Goal: Information Seeking & Learning: Learn about a topic

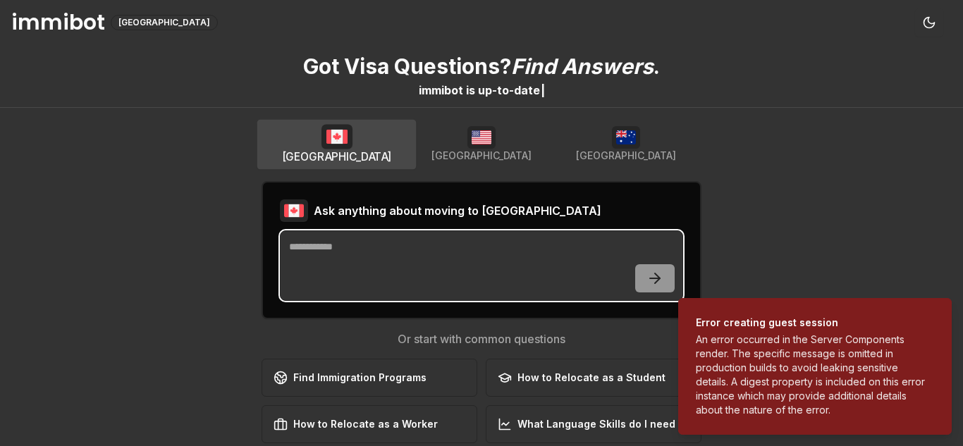
click at [425, 269] on textarea at bounding box center [481, 265] width 403 height 70
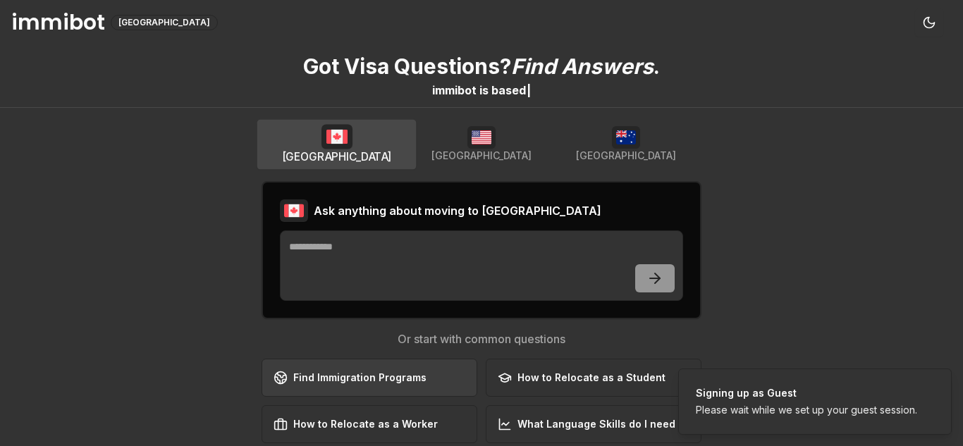
click at [405, 381] on div "Find Immigration Programs" at bounding box center [349, 378] width 153 height 14
click at [490, 143] on img "button" at bounding box center [481, 137] width 28 height 23
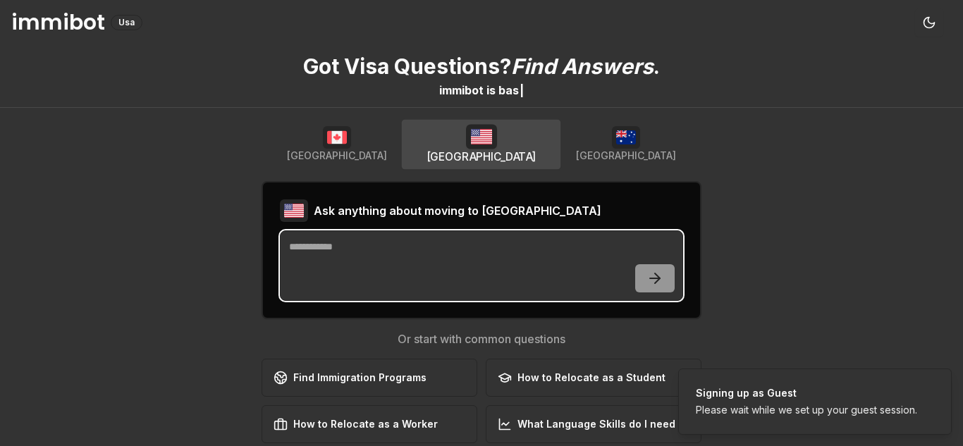
click at [664, 274] on textarea at bounding box center [481, 265] width 403 height 70
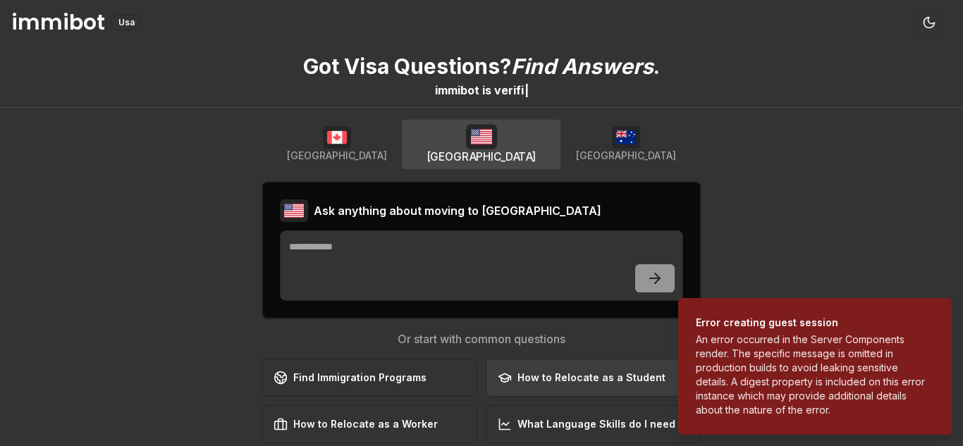
click at [605, 391] on button "How to Relocate as a Student Learn about student visa options" at bounding box center [594, 378] width 216 height 38
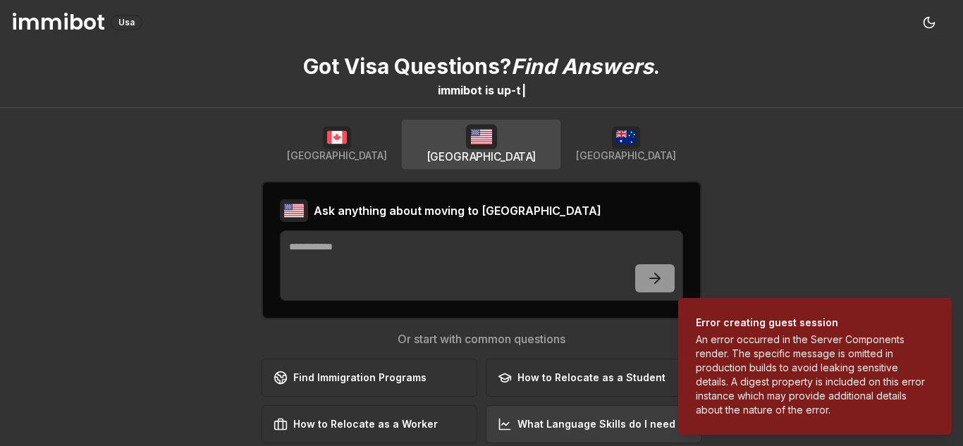
click at [595, 423] on div "What Language Skills do I need" at bounding box center [586, 424] width 178 height 14
click at [202, 326] on div "Got Visa Questions? Find Answers . immibot is u p - t o - d a | [GEOGRAPHIC_DAT…" at bounding box center [481, 245] width 963 height 401
click at [323, 139] on img "button" at bounding box center [337, 137] width 28 height 23
